Goal: Task Accomplishment & Management: Use online tool/utility

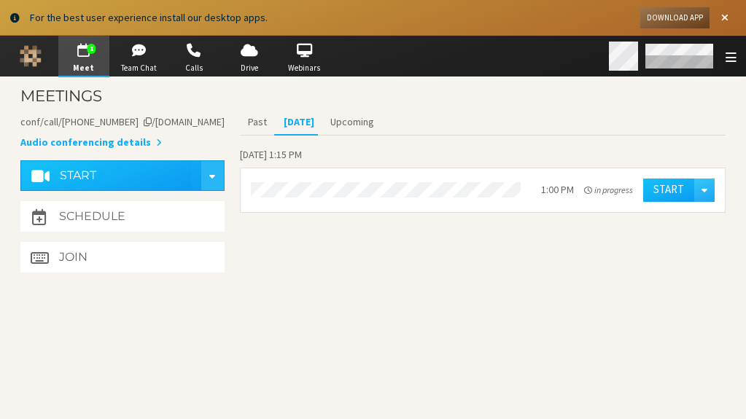
click at [723, 55] on div "Open menu" at bounding box center [731, 56] width 20 height 16
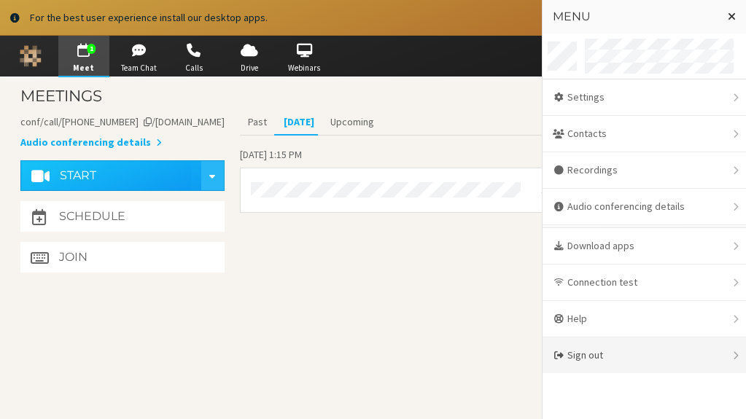
click at [641, 349] on div "Sign out" at bounding box center [645, 356] width 204 height 36
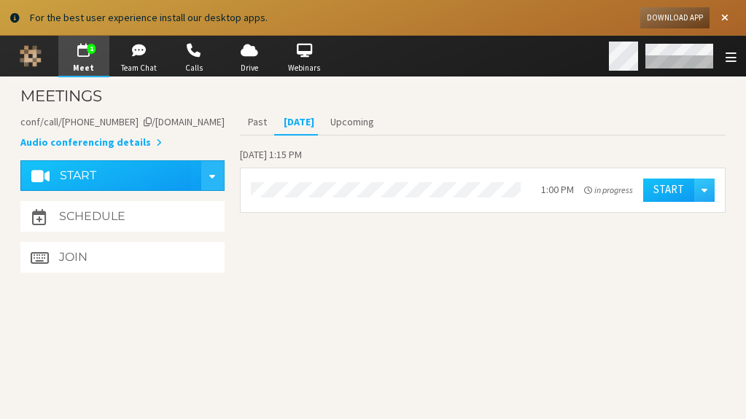
click at [728, 61] on span "Open menu" at bounding box center [731, 57] width 11 height 14
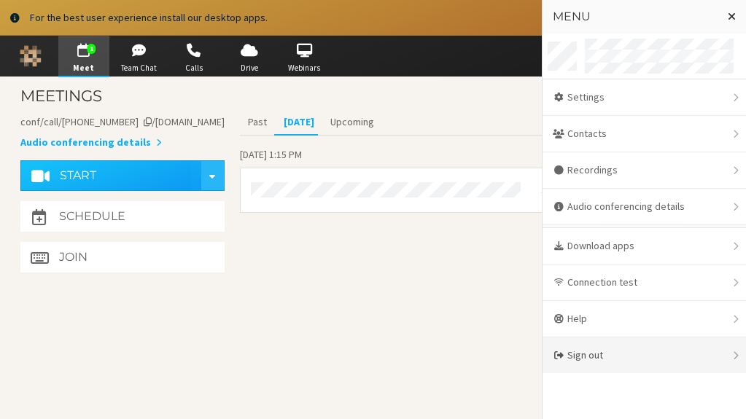
click at [732, 354] on div "Sign out" at bounding box center [645, 356] width 204 height 36
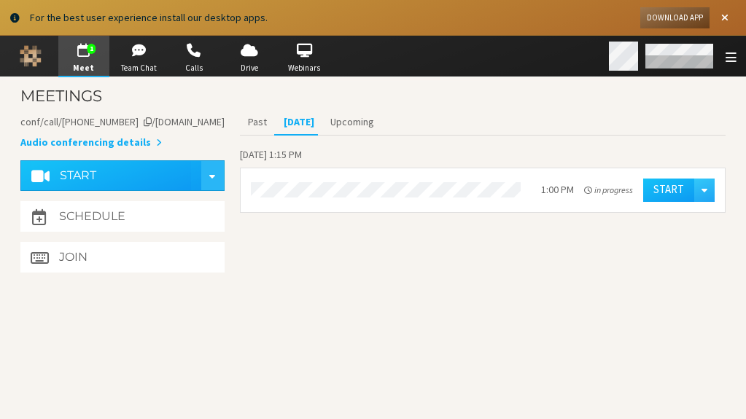
click at [719, 54] on div "Open menu" at bounding box center [675, 56] width 142 height 41
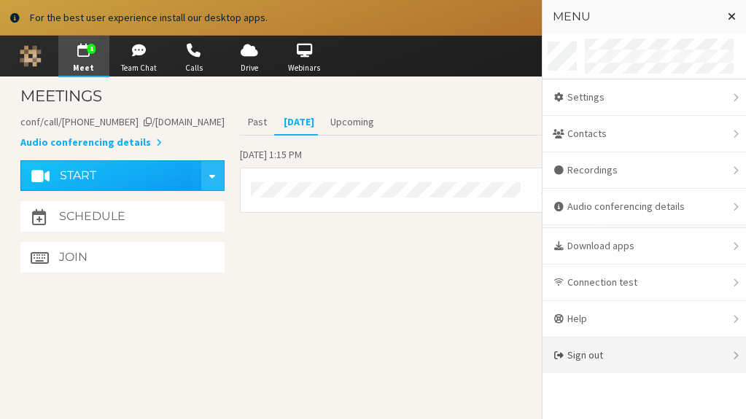
click at [657, 359] on div "Sign out" at bounding box center [645, 356] width 204 height 36
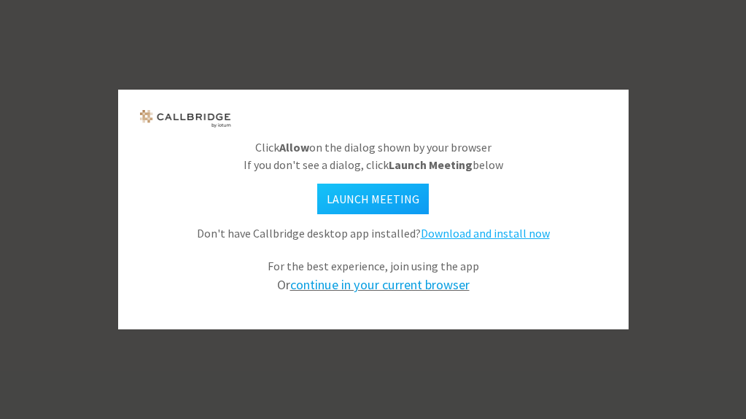
click at [440, 291] on link "continue in your current browser" at bounding box center [379, 284] width 179 height 17
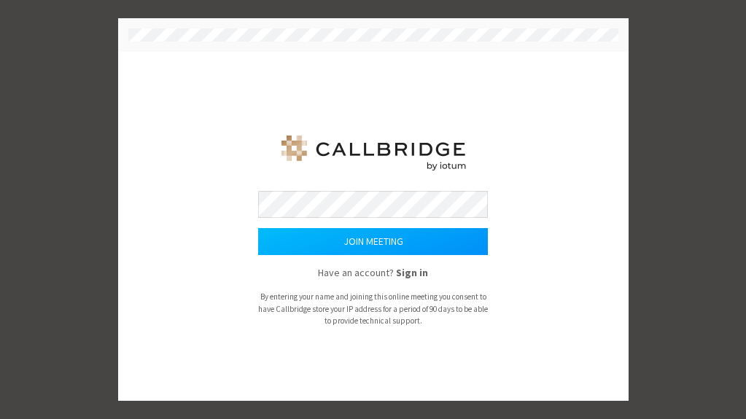
click at [462, 250] on button "Join meeting" at bounding box center [373, 241] width 230 height 27
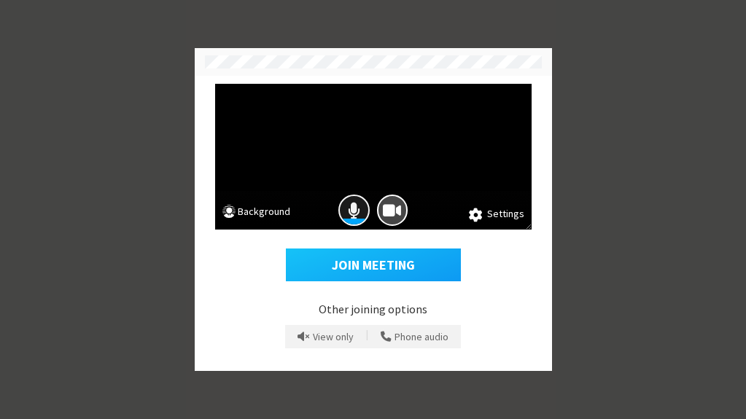
click at [360, 222] on div "Mic is on" at bounding box center [354, 222] width 28 height 6
click at [403, 218] on button "Camera is on" at bounding box center [392, 210] width 31 height 31
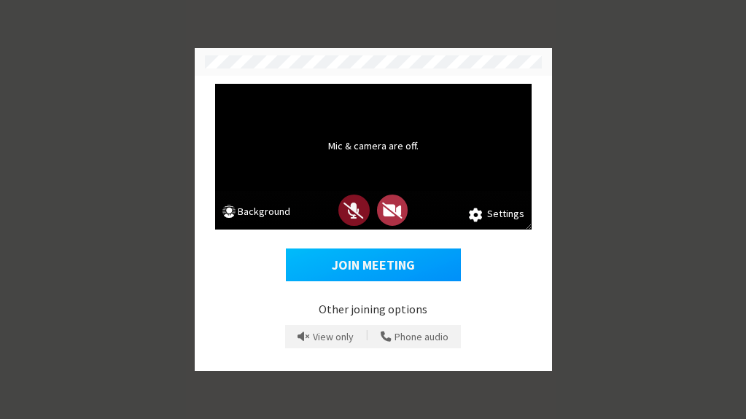
click at [406, 267] on button "Join Meeting" at bounding box center [373, 266] width 175 height 34
